Goal: Check status: Check status

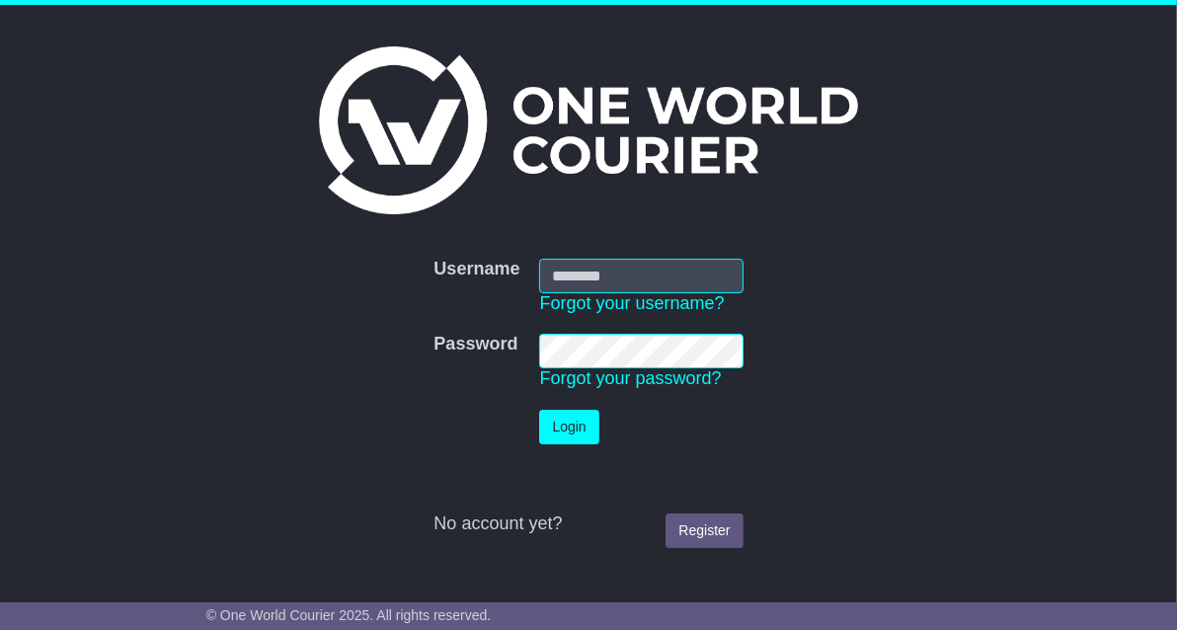
type input "**********"
click at [574, 437] on button "Login" at bounding box center [568, 427] width 59 height 35
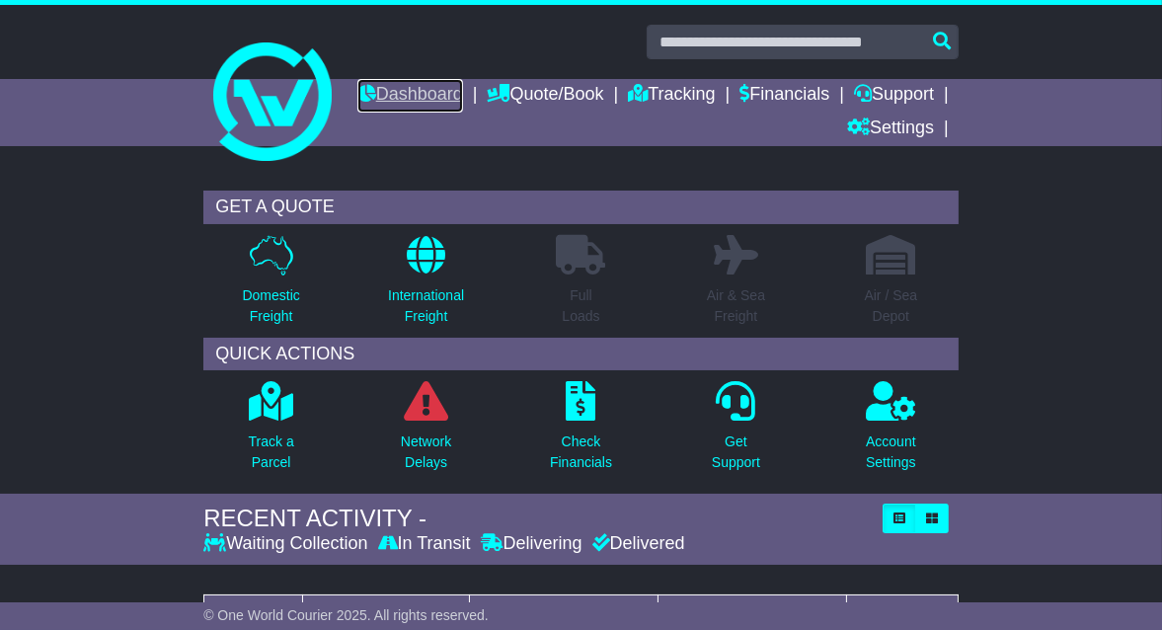
click at [463, 101] on link "Dashboard" at bounding box center [410, 96] width 106 height 34
click at [463, 87] on link "Dashboard" at bounding box center [410, 96] width 106 height 34
drag, startPoint x: 0, startPoint y: 0, endPoint x: 533, endPoint y: 93, distance: 541.1
click at [463, 93] on link "Dashboard" at bounding box center [410, 96] width 106 height 34
click at [715, 86] on link "Tracking" at bounding box center [671, 96] width 87 height 34
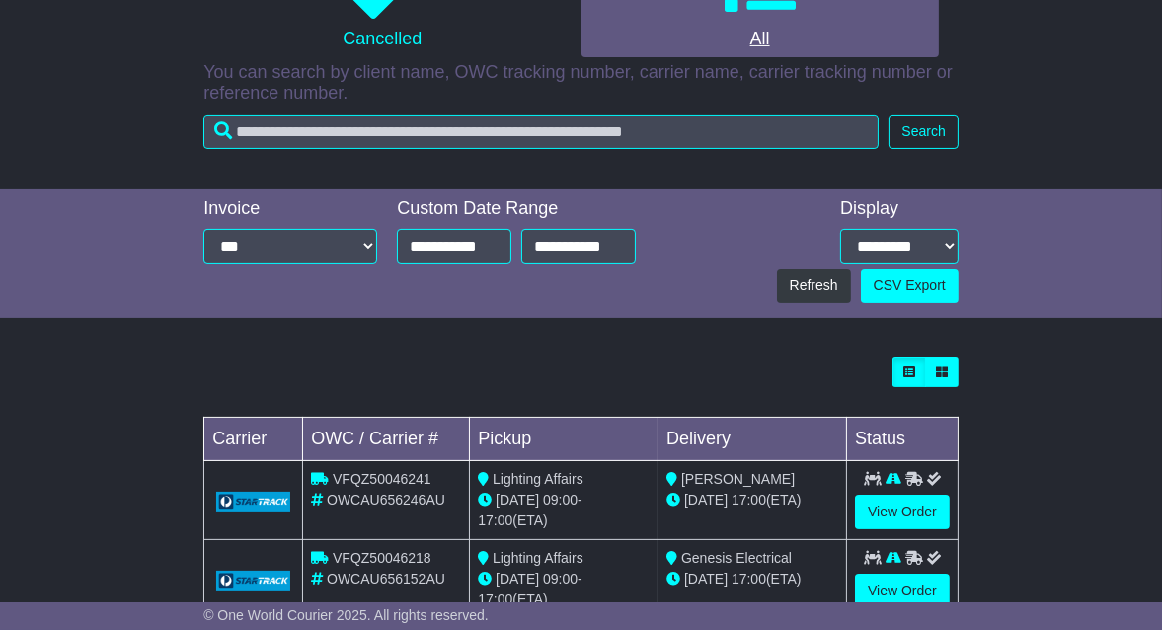
scroll to position [492, 0]
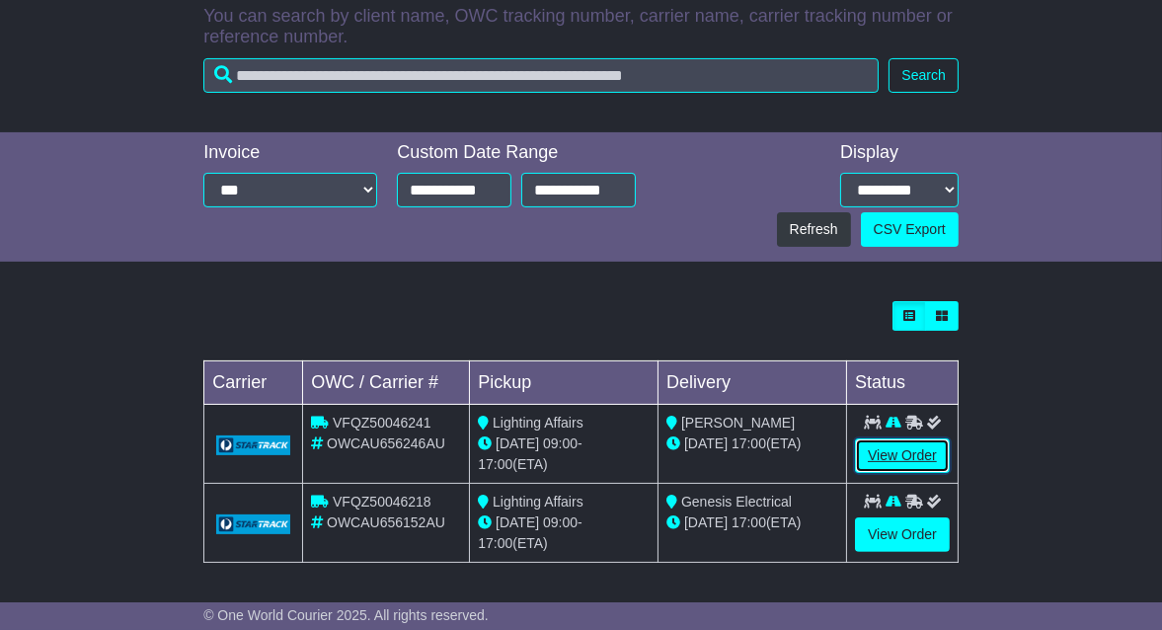
click at [886, 449] on link "View Order" at bounding box center [902, 455] width 95 height 35
